Goal: Contribute content

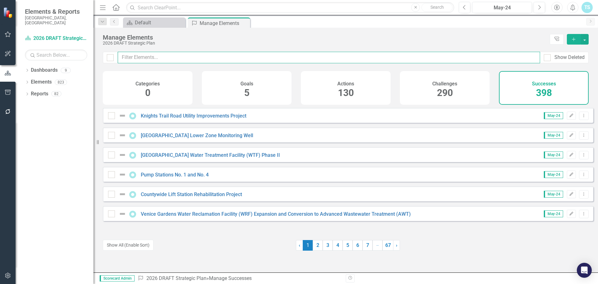
click at [164, 56] on input "text" at bounding box center [329, 58] width 422 height 12
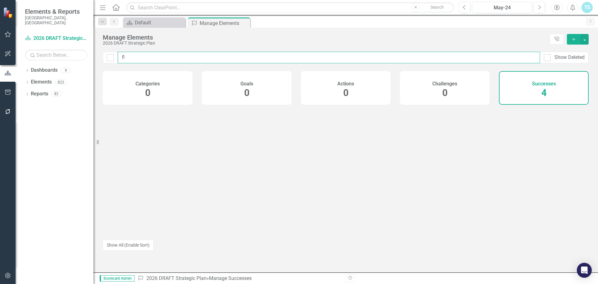
type input "f"
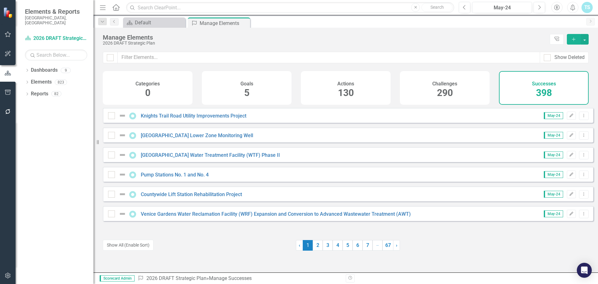
click at [571, 40] on icon "Add" at bounding box center [574, 39] width 6 height 4
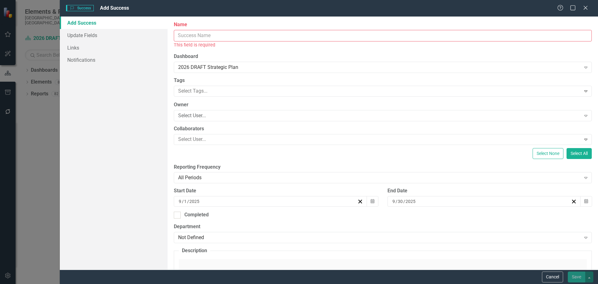
click at [190, 35] on input "Name" at bounding box center [383, 36] width 418 height 12
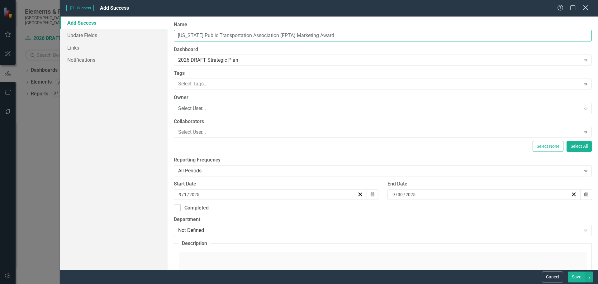
type input "[US_STATE] Public Transportation Association (FPTA) Marketing Award"
click at [585, 9] on icon "Close" at bounding box center [585, 8] width 8 height 6
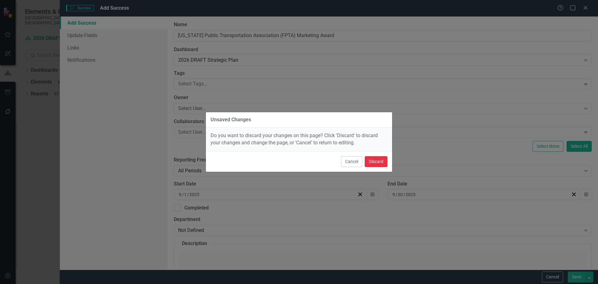
click at [373, 163] on button "Discard" at bounding box center [375, 161] width 23 height 11
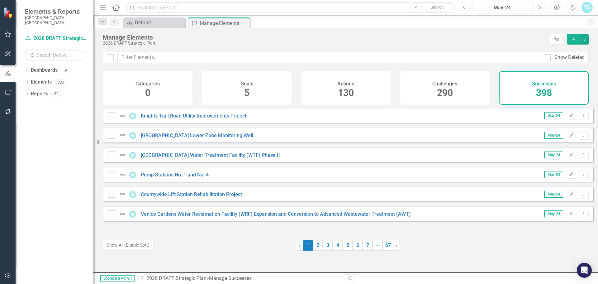
click at [567, 39] on button "Add" at bounding box center [574, 39] width 14 height 11
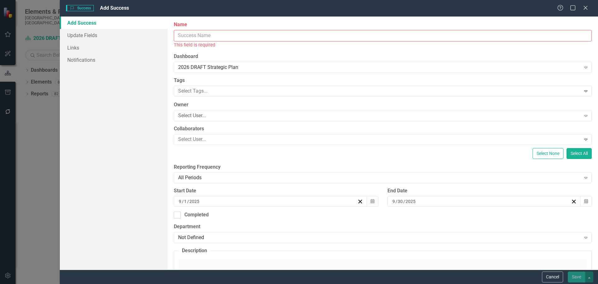
click at [202, 36] on input "Name" at bounding box center [383, 36] width 418 height 12
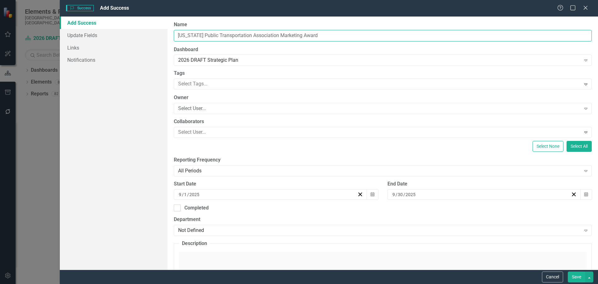
scroll to position [31, 0]
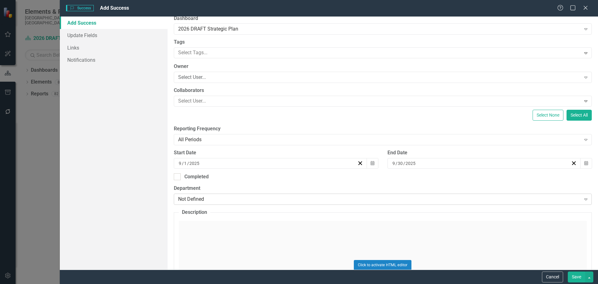
type input "[US_STATE] Public Transportation Association Marketing Award"
click at [207, 197] on div "Not Defined" at bounding box center [379, 198] width 402 height 7
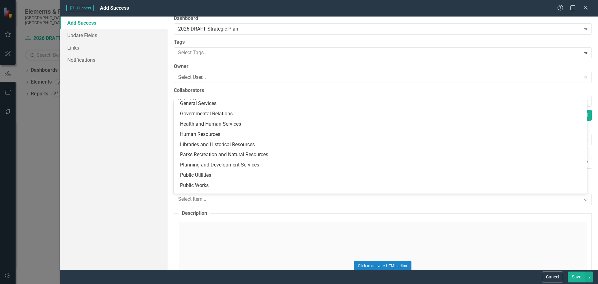
scroll to position [121, 0]
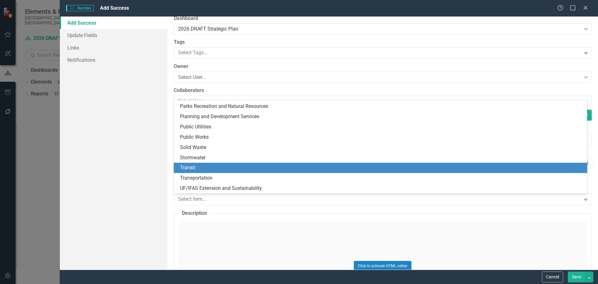
click at [208, 167] on div "Transit" at bounding box center [381, 167] width 403 height 7
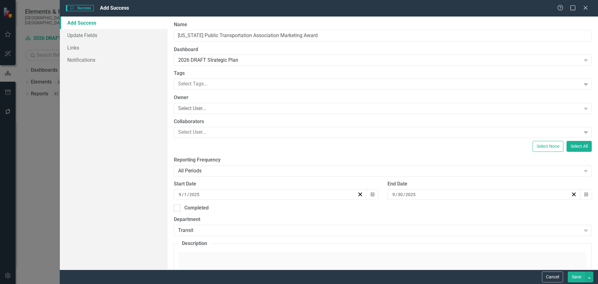
scroll to position [156, 0]
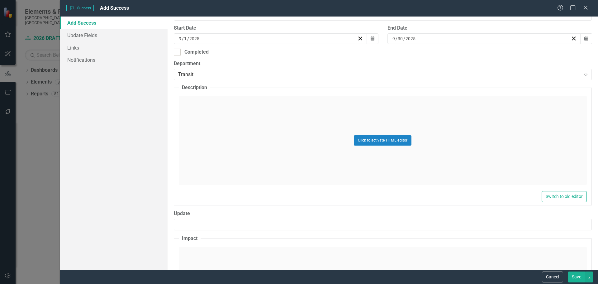
click at [206, 122] on div "Click to activate HTML editor" at bounding box center [383, 140] width 408 height 89
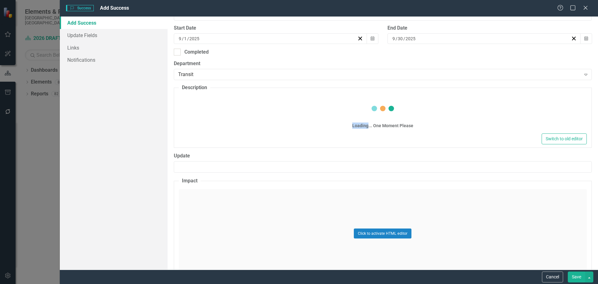
click at [206, 122] on div "Loading... One Moment Please" at bounding box center [383, 114] width 408 height 36
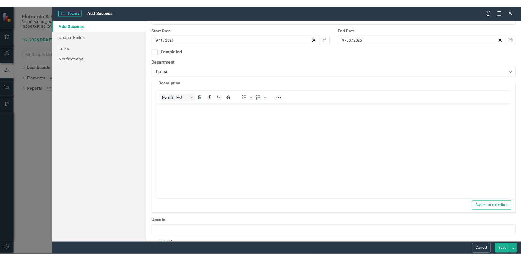
scroll to position [0, 0]
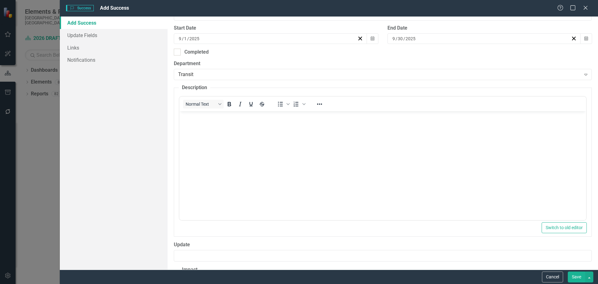
click at [192, 134] on body "Rich Text Area. Press ALT-0 for help." at bounding box center [382, 157] width 407 height 93
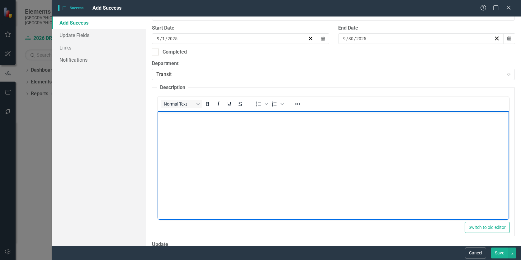
click at [238, 147] on body "Rich Text Area. Press ALT-0 for help." at bounding box center [333, 157] width 351 height 93
click at [185, 146] on body "Rich Text Area. Press ALT-0 for help." at bounding box center [333, 157] width 351 height 93
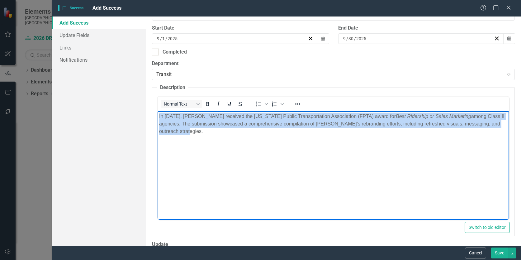
drag, startPoint x: 310, startPoint y: 134, endPoint x: 149, endPoint y: 113, distance: 162.4
click at [158, 113] on html "In [DATE], [PERSON_NAME] received the [US_STATE] Public Transportation Associat…" at bounding box center [333, 157] width 351 height 93
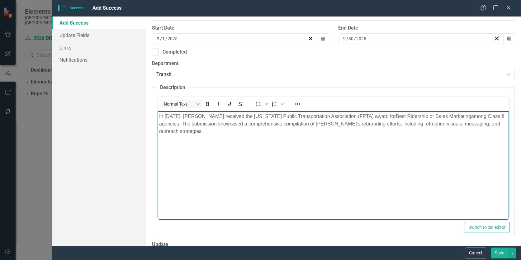
click at [211, 145] on body "In [DATE], [PERSON_NAME] received the [US_STATE] Public Transportation Associat…" at bounding box center [333, 157] width 351 height 93
click at [229, 132] on p "In [DATE], [PERSON_NAME] received the [US_STATE] Public Transportation Associat…" at bounding box center [333, 124] width 348 height 22
drag, startPoint x: 421, startPoint y: 122, endPoint x: 400, endPoint y: 124, distance: 21.6
click at [400, 124] on p "In [DATE], [PERSON_NAME] received the [US_STATE] Public Transportation Associat…" at bounding box center [333, 124] width 348 height 22
click at [436, 123] on p "In [DATE], [PERSON_NAME] received the [US_STATE] Public Transportation Associat…" at bounding box center [333, 124] width 348 height 22
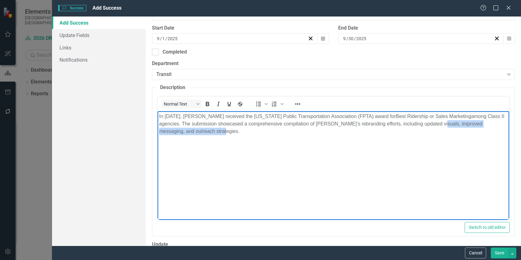
drag, startPoint x: 418, startPoint y: 143, endPoint x: 435, endPoint y: 125, distance: 24.5
click at [435, 125] on body "In [DATE], [PERSON_NAME] received the [US_STATE] Public Transportation Associat…" at bounding box center [333, 157] width 351 height 93
click at [434, 134] on p "In [DATE], [PERSON_NAME] received the [US_STATE] Public Transportation Associat…" at bounding box center [333, 124] width 348 height 22
click at [432, 124] on p "In [DATE], [PERSON_NAME] received the [US_STATE] Public Transportation Associat…" at bounding box center [333, 124] width 348 height 22
click at [434, 123] on p "In [DATE], [PERSON_NAME] received the [US_STATE] Public Transportation Associat…" at bounding box center [333, 124] width 348 height 22
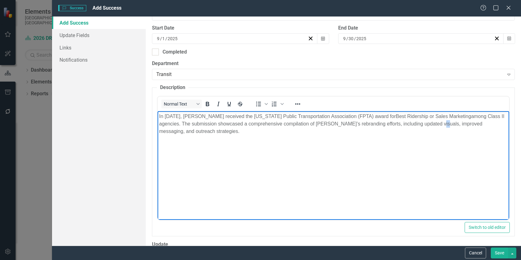
click at [434, 123] on p "In [DATE], [PERSON_NAME] received the [US_STATE] Public Transportation Associat…" at bounding box center [333, 124] width 348 height 22
click at [433, 124] on p "In [DATE], [PERSON_NAME] received the [US_STATE] Public Transportation Associat…" at bounding box center [333, 124] width 348 height 22
drag, startPoint x: 451, startPoint y: 139, endPoint x: 433, endPoint y: 125, distance: 23.5
click at [433, 125] on body "In [DATE], [PERSON_NAME] received the [US_STATE] Public Transportation Associat…" at bounding box center [333, 157] width 351 height 93
click at [276, 134] on p "In [DATE], [PERSON_NAME] received the [US_STATE] Public Transportation Associat…" at bounding box center [333, 124] width 348 height 22
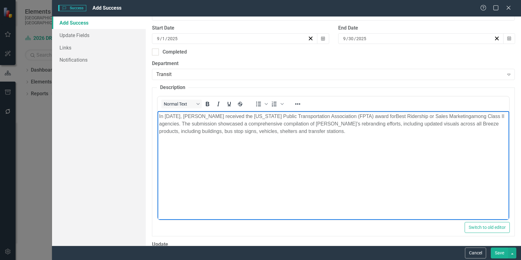
click at [351, 128] on p "In [DATE], [PERSON_NAME] received the [US_STATE] Public Transportation Associat…" at bounding box center [333, 124] width 348 height 22
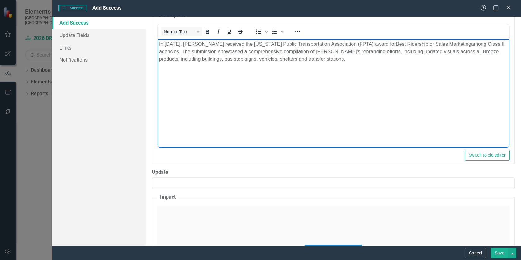
scroll to position [280, 0]
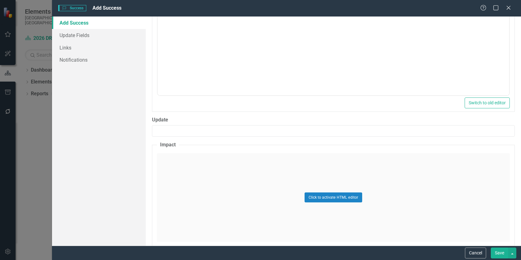
click at [214, 154] on div "Click to activate HTML editor" at bounding box center [333, 197] width 353 height 89
click at [183, 185] on body "Rich Text Area. Press ALT-0 for help." at bounding box center [333, 214] width 351 height 93
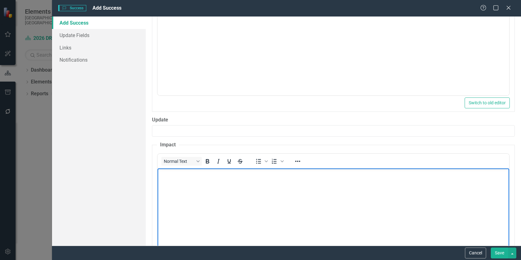
click at [288, 191] on body "Rich Text Area. Press ALT-0 for help." at bounding box center [333, 214] width 351 height 93
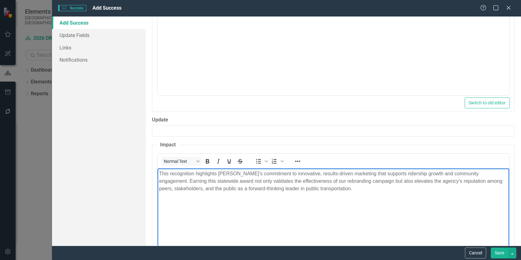
scroll to position [337, 0]
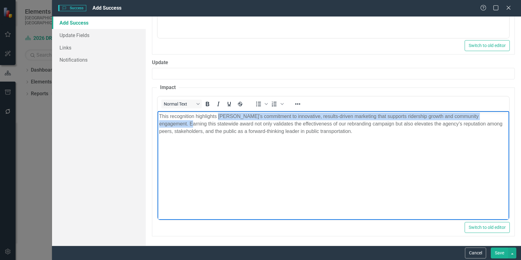
drag, startPoint x: 218, startPoint y: 117, endPoint x: 152, endPoint y: 120, distance: 65.7
click at [158, 120] on html "This recognition highlights [PERSON_NAME]’s commitment to innovative, results-d…" at bounding box center [333, 157] width 351 height 93
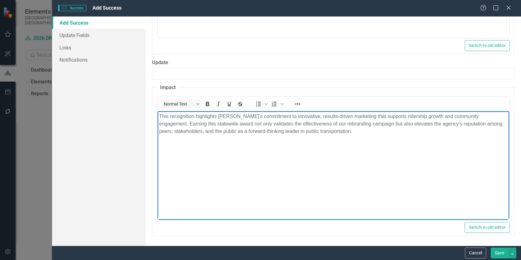
click at [214, 141] on body "This recognition highlights [PERSON_NAME]’s commitment to innovative, results-d…" at bounding box center [333, 157] width 351 height 93
drag, startPoint x: 216, startPoint y: 114, endPoint x: 312, endPoint y: 225, distance: 147.6
click at [158, 114] on html "This recognition highlights [PERSON_NAME]’s commitment to innovative, results-d…" at bounding box center [333, 157] width 351 height 93
click at [249, 116] on p "Receipt of this award recognized [PERSON_NAME]’s commitment to innovative, resu…" at bounding box center [333, 123] width 348 height 22
click at [385, 139] on body "Receipt of this award recognized Breeze Transit's commitment to innovative, res…" at bounding box center [333, 157] width 351 height 93
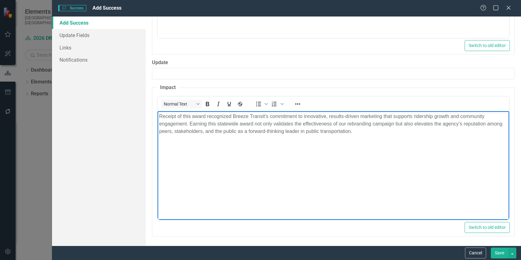
drag, startPoint x: 359, startPoint y: 115, endPoint x: 324, endPoint y: 118, distance: 35.0
click at [324, 118] on p "Receipt of this award recognized Breeze Transit's commitment to innovative, res…" at bounding box center [333, 123] width 348 height 22
click at [387, 148] on body "Receipt of this award recognized Breeze Transit's commitment to innovative, res…" at bounding box center [333, 157] width 351 height 93
click at [360, 115] on p "Receipt of this award recognized Breeze Transit's commitment to innovative, res…" at bounding box center [333, 123] width 348 height 22
click at [362, 138] on body "Receipt of this award recognized Breeze Transit's commitment to innovative, res…" at bounding box center [333, 157] width 351 height 93
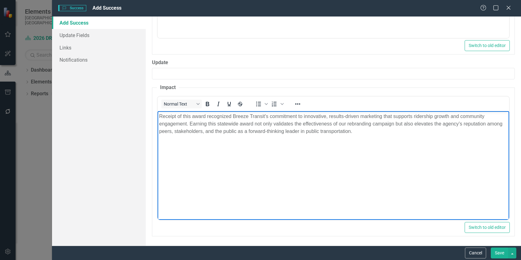
click at [364, 131] on p "Receipt of this award recognized Breeze Transit's commitment to innovative, res…" at bounding box center [333, 123] width 348 height 22
drag, startPoint x: 346, startPoint y: 124, endPoint x: 338, endPoint y: 124, distance: 8.4
click at [338, 124] on p "Receipt of this award recognized Breeze Transit's commitment to innovative, res…" at bounding box center [333, 123] width 348 height 22
click at [393, 121] on p "Receipt of this award recognized Breeze Transit's commitment to innovative, res…" at bounding box center [333, 123] width 348 height 22
click at [401, 135] on body "Receipt of this award recognized Breeze Transit's commitment to innovative, res…" at bounding box center [333, 157] width 351 height 93
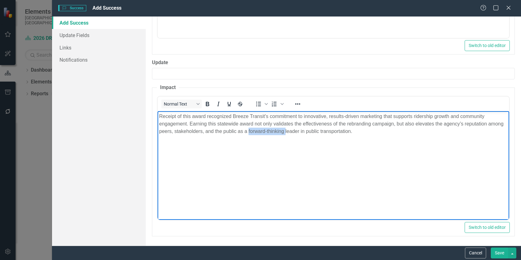
drag, startPoint x: 301, startPoint y: 130, endPoint x: 265, endPoint y: 135, distance: 37.1
click at [265, 135] on body "Receipt of this award recognized Breeze Transit's commitment to innovative, res…" at bounding box center [333, 157] width 351 height 93
click at [345, 130] on p "Receipt of this award recognized Breeze Transit's commitment to innovative, res…" at bounding box center [333, 123] width 348 height 22
click at [187, 131] on p "Receipt of this award recognized Breeze Transit's commitment to innovative, res…" at bounding box center [333, 123] width 348 height 22
drag, startPoint x: 271, startPoint y: 132, endPoint x: 250, endPoint y: 129, distance: 21.0
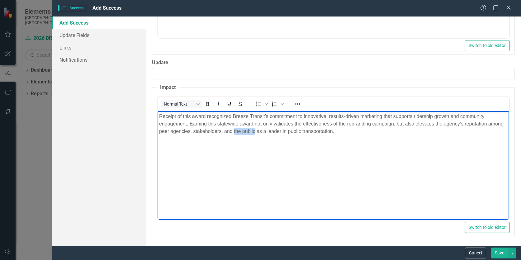
click at [250, 129] on p "Receipt of this award recognized Breeze Transit's commitment to innovative, res…" at bounding box center [333, 123] width 348 height 22
click at [399, 128] on p "Receipt of this award recognized Breeze Transit's commitment to innovative, res…" at bounding box center [333, 123] width 348 height 22
drag, startPoint x: 236, startPoint y: 122, endPoint x: 218, endPoint y: 123, distance: 18.4
click at [218, 123] on p "Receipt of this award recognized Breeze Transit's commitment to innovative, res…" at bounding box center [333, 123] width 348 height 22
click at [321, 140] on body "Receipt of this award recognized Breeze Transit's commitment to innovative, res…" at bounding box center [333, 157] width 351 height 93
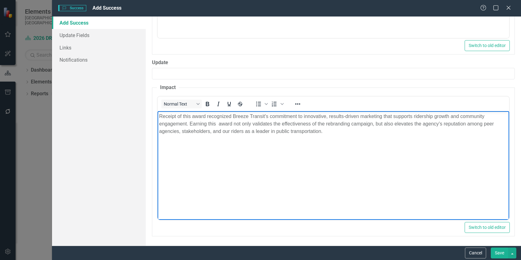
click at [219, 121] on p "Receipt of this award recognized Breeze Transit's commitment to innovative, res…" at bounding box center [333, 123] width 348 height 22
drag, startPoint x: 328, startPoint y: 116, endPoint x: 303, endPoint y: 118, distance: 25.0
click at [303, 118] on p "Receipt of this award recognized Breeze Transit's commitment to innovative, res…" at bounding box center [333, 123] width 348 height 22
click at [330, 132] on p "Receipt of this award recognized Breeze Transit's commitment to results-driven …" at bounding box center [333, 123] width 348 height 22
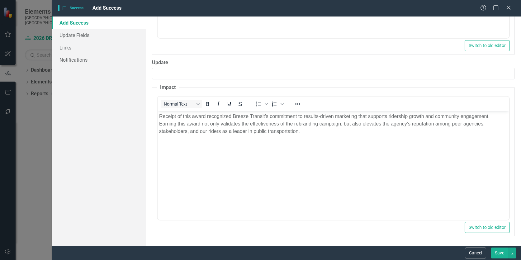
click at [504, 252] on button "Save" at bounding box center [499, 252] width 17 height 11
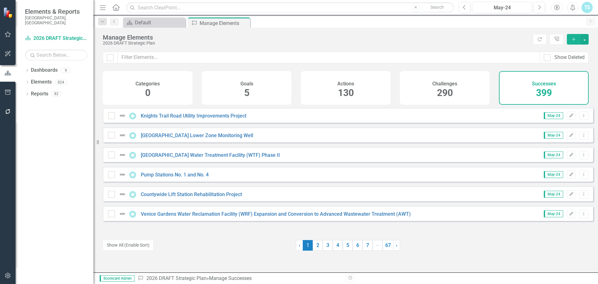
click at [7, 38] on button "button" at bounding box center [8, 34] width 14 height 13
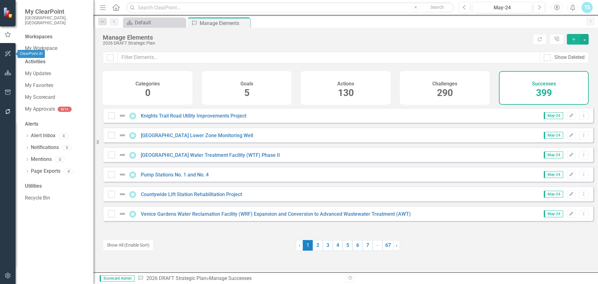
click at [10, 55] on icon "button" at bounding box center [8, 54] width 6 height 6
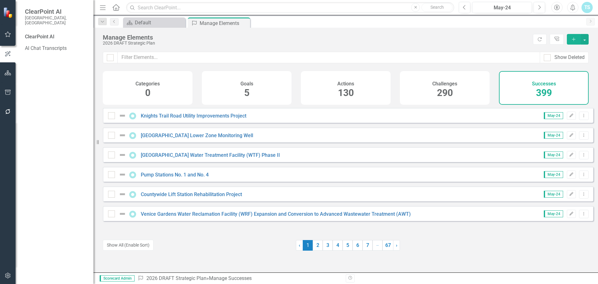
click at [7, 22] on div at bounding box center [8, 12] width 16 height 25
click at [7, 7] on img at bounding box center [8, 12] width 11 height 11
click at [7, 12] on img at bounding box center [9, 13] width 12 height 12
